Goal: Task Accomplishment & Management: Use online tool/utility

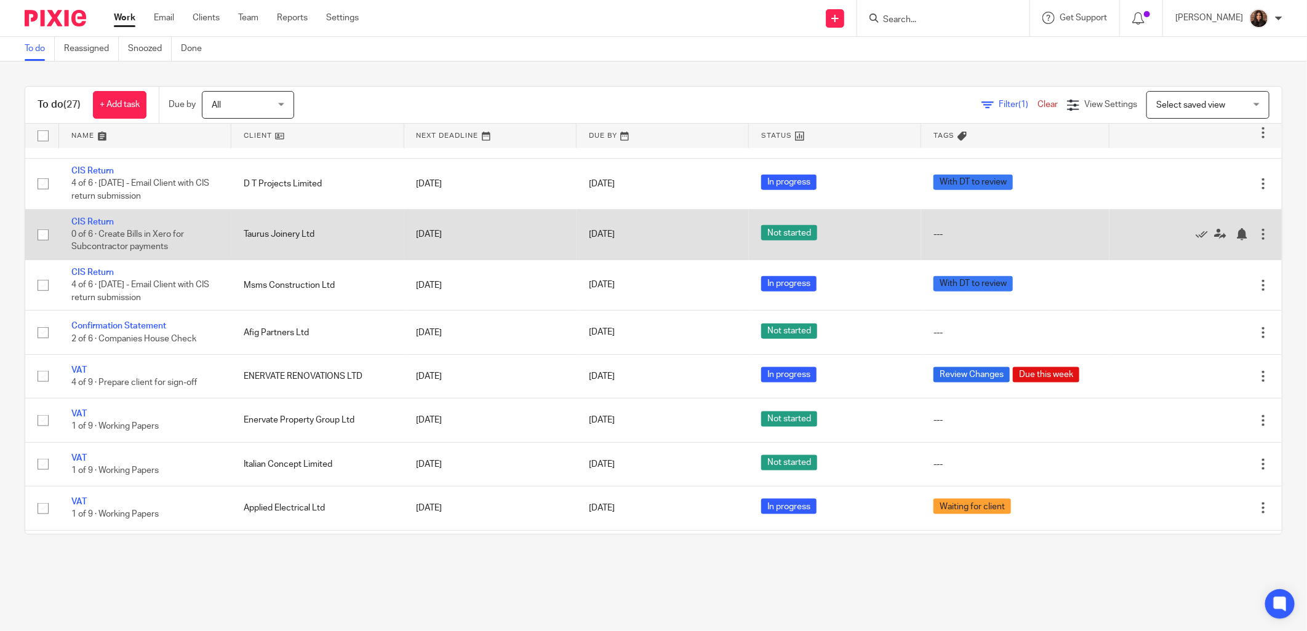
scroll to position [934, 0]
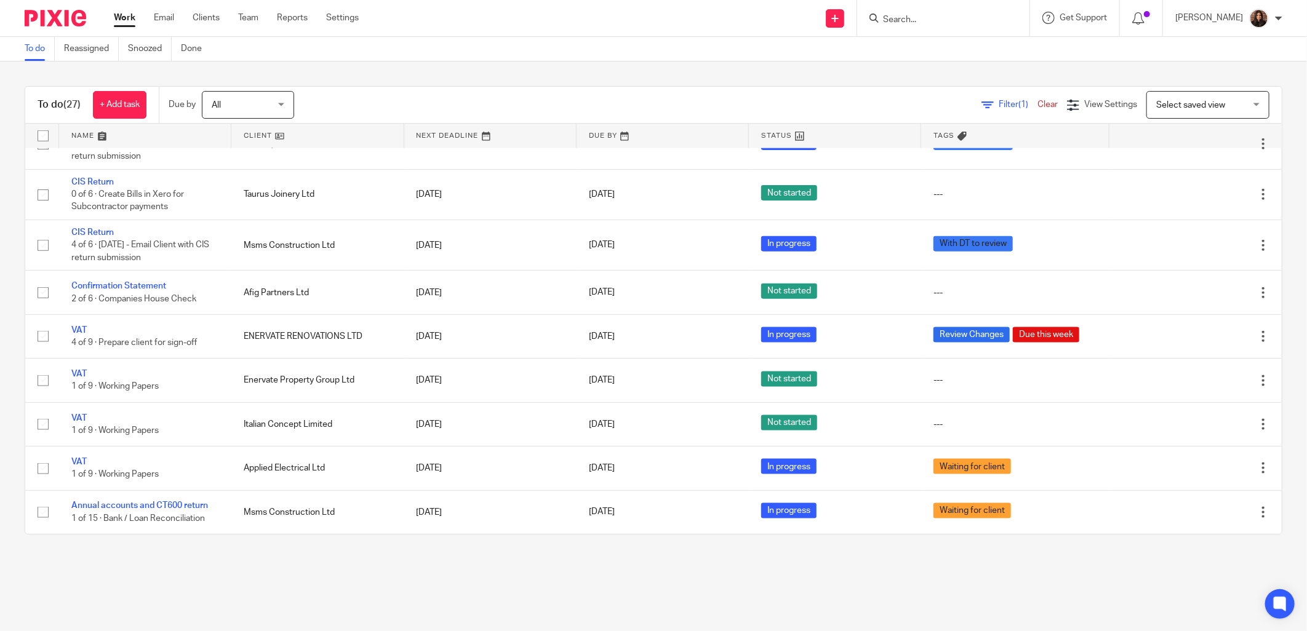
click at [649, 106] on icon at bounding box center [988, 105] width 12 height 12
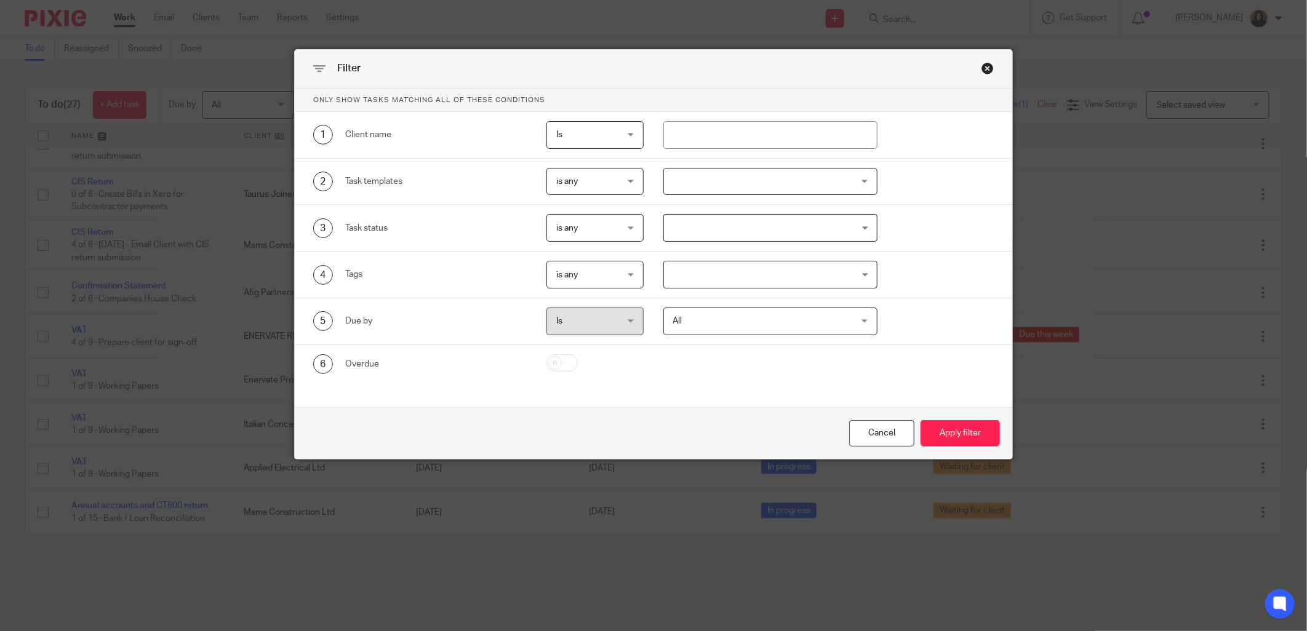
click at [649, 188] on div at bounding box center [770, 182] width 214 height 28
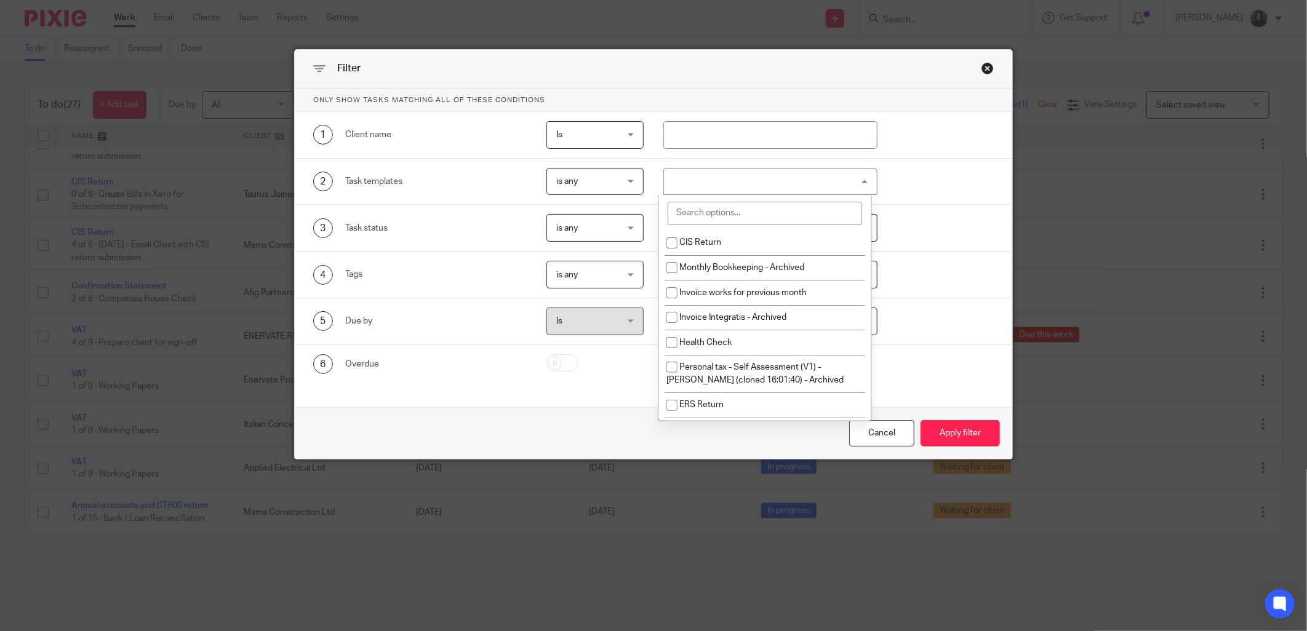
scroll to position [342, 0]
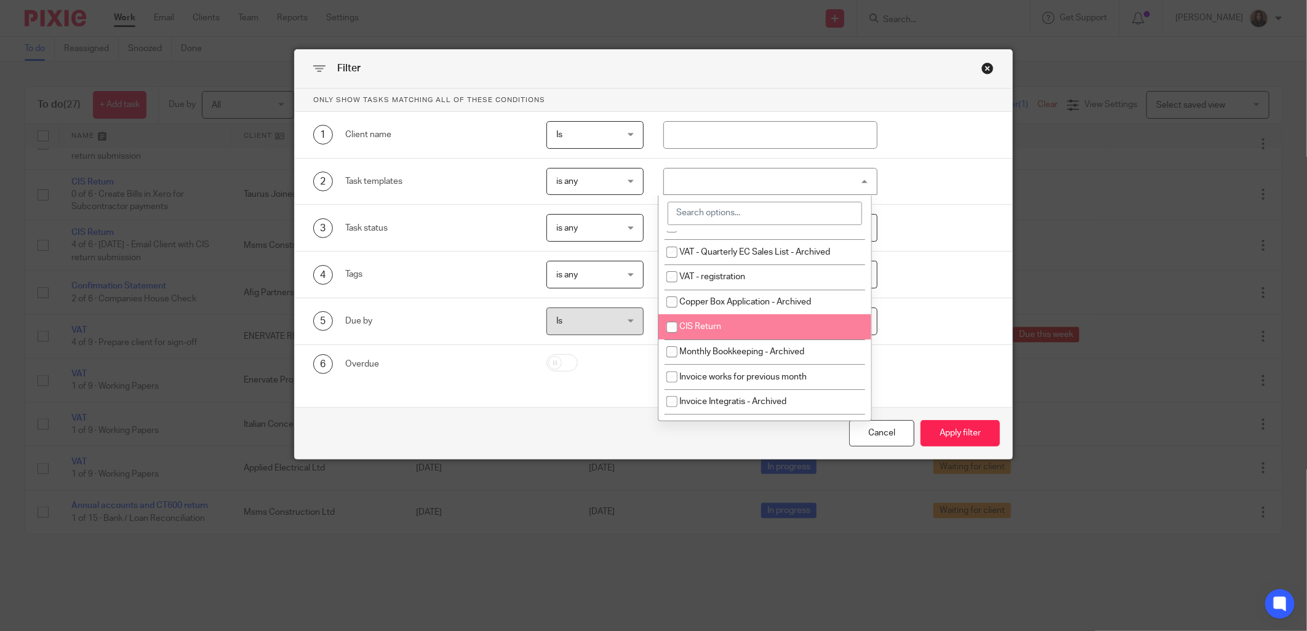
click at [649, 331] on span "CIS Return" at bounding box center [700, 326] width 42 height 9
checkbox input "true"
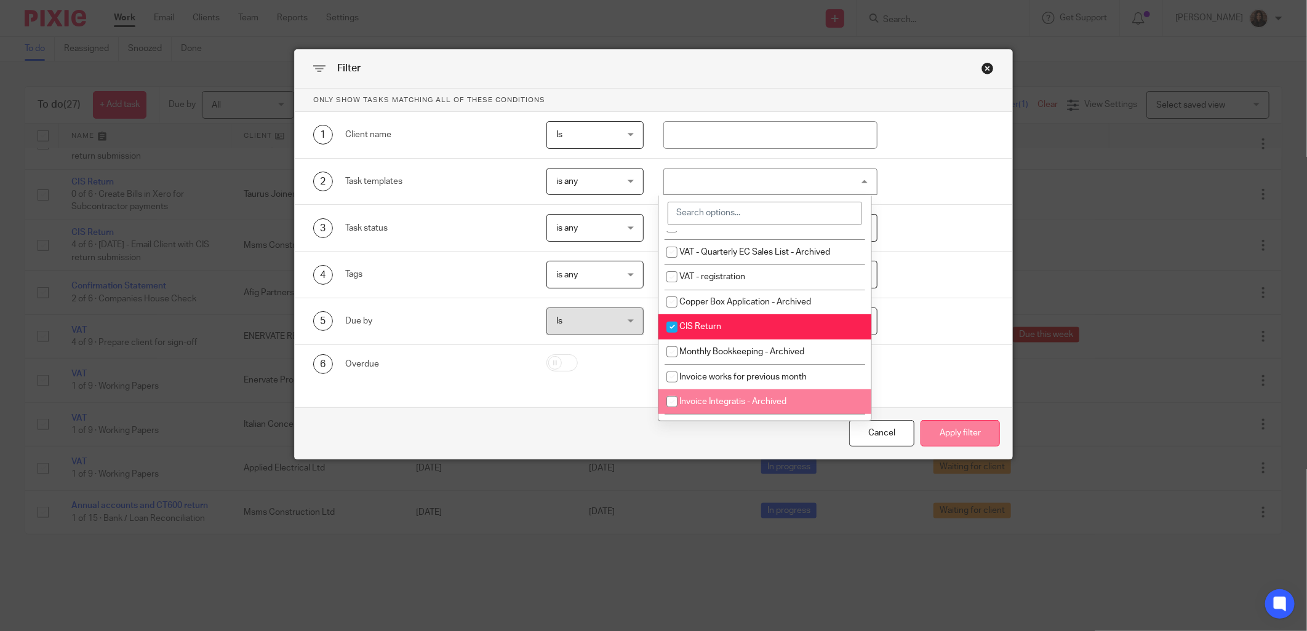
click at [649, 436] on button "Apply filter" at bounding box center [960, 433] width 79 height 26
